Goal: Task Accomplishment & Management: Manage account settings

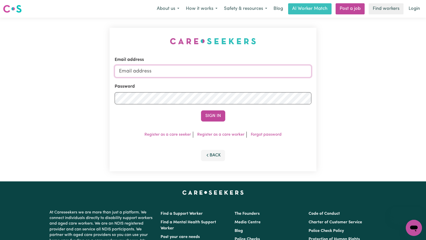
click at [184, 77] on input "Email address" at bounding box center [213, 71] width 197 height 12
type input "[EMAIL_ADDRESS][DOMAIN_NAME]"
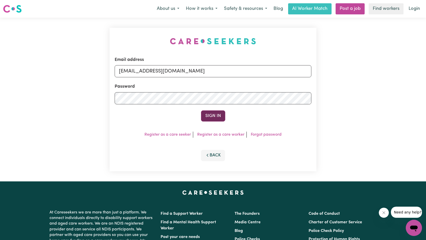
click at [208, 114] on button "Sign In" at bounding box center [213, 115] width 24 height 11
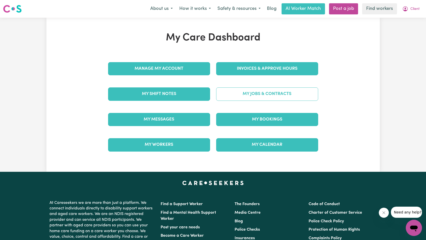
click at [249, 93] on link "My Jobs & Contracts" at bounding box center [267, 93] width 102 height 13
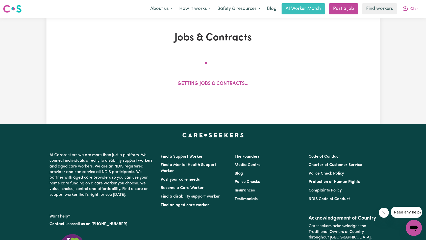
click at [380, 214] on button "Close message from company" at bounding box center [383, 212] width 10 height 10
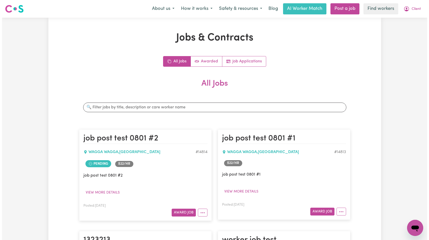
scroll to position [81, 0]
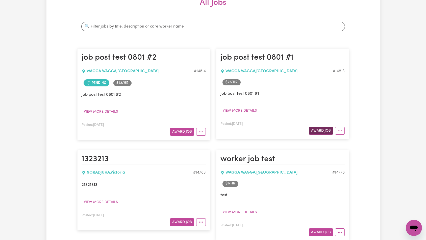
click at [327, 134] on button "Award Job" at bounding box center [321, 131] width 24 height 8
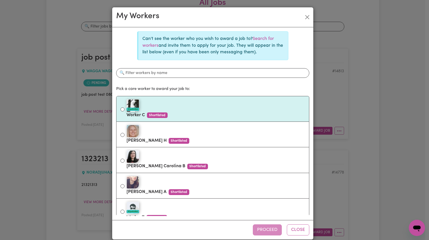
click at [194, 115] on label "#OpenForWork Worker C Shortlisted" at bounding box center [216, 108] width 179 height 21
click at [125, 111] on input "#OpenForWork Worker C Shortlisted" at bounding box center [123, 109] width 4 height 4
radio input "true"
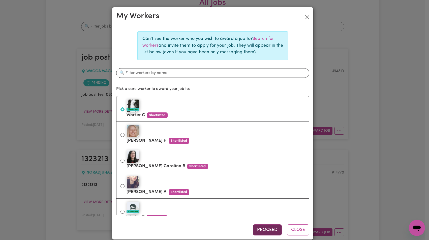
click at [267, 229] on button "Proceed" at bounding box center [267, 229] width 29 height 11
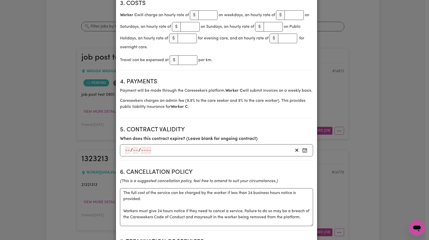
scroll to position [252, 0]
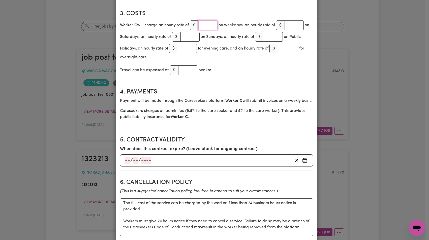
click at [206, 25] on input "number" at bounding box center [208, 25] width 19 height 10
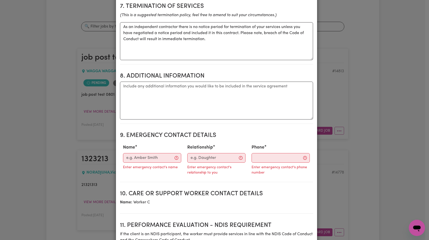
scroll to position [508, 0]
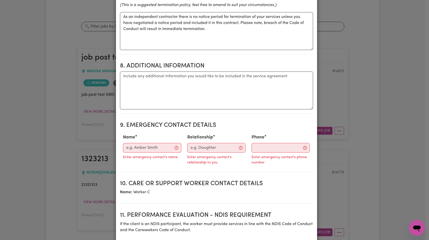
type input "11"
click at [139, 152] on input "Name" at bounding box center [152, 148] width 58 height 10
type input "Careseekers Tech Support"
type input "09778129271"
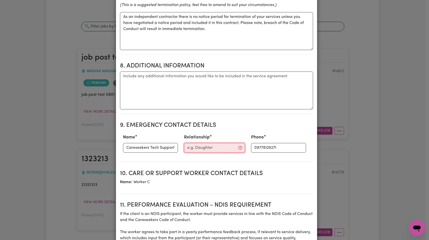
click at [198, 152] on input "Relationship" at bounding box center [214, 148] width 61 height 10
type input "test"
click at [239, 129] on h2 "9. Emergency Contact Details" at bounding box center [216, 125] width 193 height 7
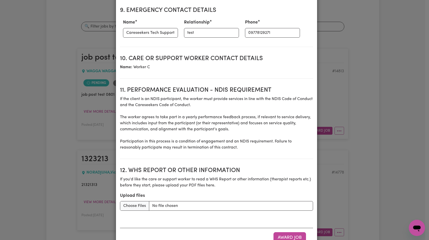
scroll to position [647, 0]
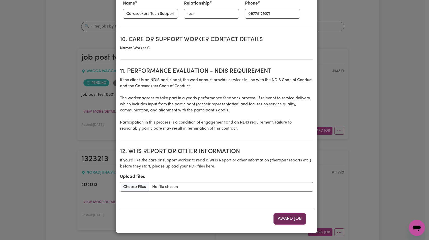
click at [293, 223] on button "Award Job" at bounding box center [290, 218] width 33 height 11
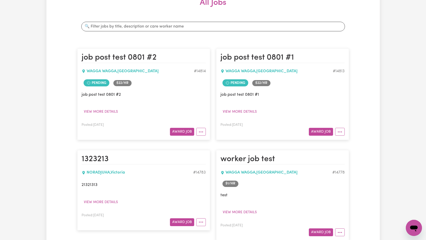
scroll to position [0, 0]
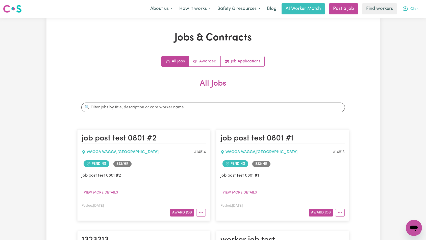
click at [414, 11] on span "Client" at bounding box center [414, 9] width 9 height 6
click at [406, 18] on link "My Dashboard" at bounding box center [402, 20] width 40 height 10
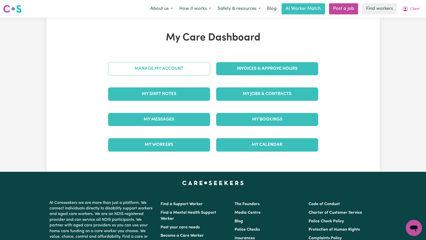
click at [138, 70] on link "Manage My Account" at bounding box center [159, 68] width 102 height 13
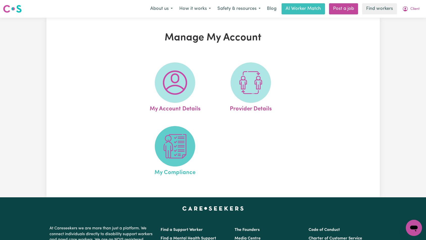
click at [175, 143] on img at bounding box center [175, 146] width 24 height 24
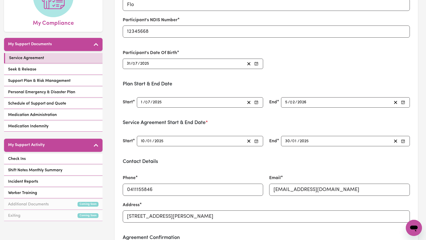
scroll to position [295, 0]
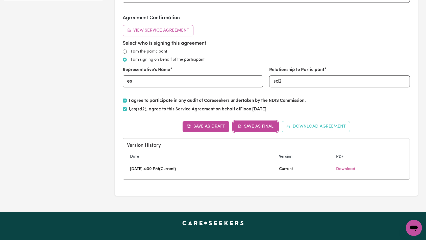
click at [255, 129] on button "Save as Final" at bounding box center [255, 126] width 45 height 11
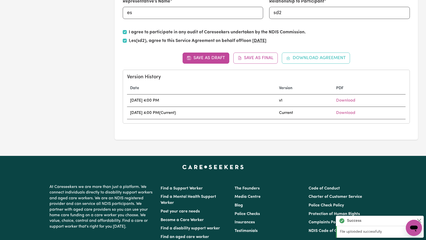
scroll to position [355, 0]
